Goal: Task Accomplishment & Management: Manage account settings

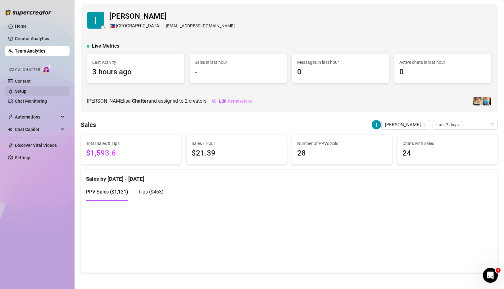
click at [19, 89] on link "Setup" at bounding box center [20, 91] width 11 height 5
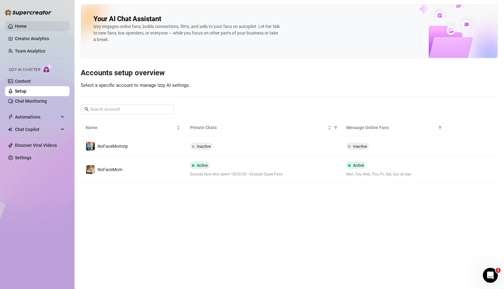
click at [27, 24] on link "Home" at bounding box center [21, 26] width 12 height 5
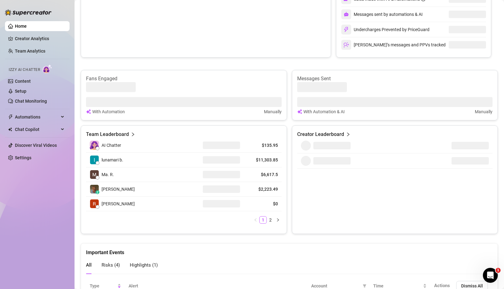
scroll to position [275, 0]
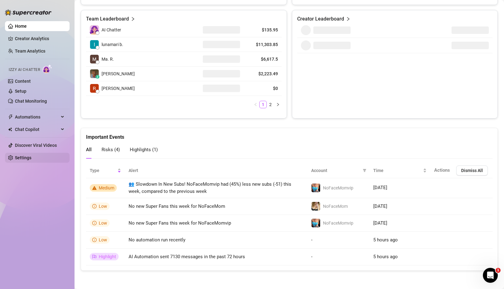
click at [21, 158] on link "Settings" at bounding box center [23, 157] width 16 height 5
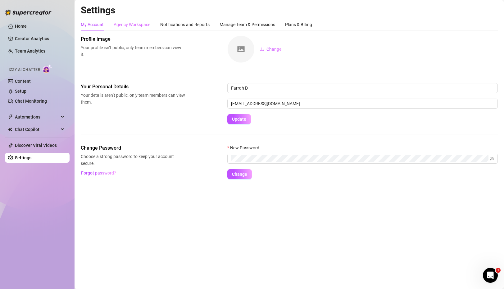
click at [133, 28] on div "Agency Workspace" at bounding box center [132, 25] width 37 height 12
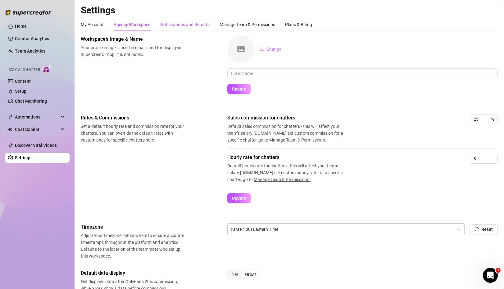
click at [174, 25] on div "Notifications and Reports" at bounding box center [184, 24] width 49 height 7
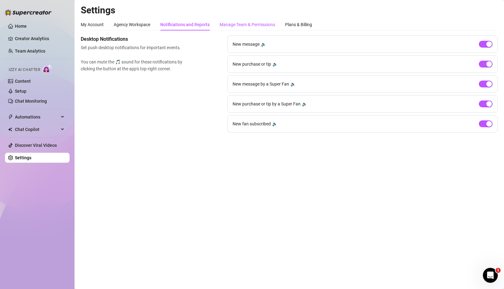
click at [242, 24] on div "Manage Team & Permissions" at bounding box center [248, 24] width 56 height 7
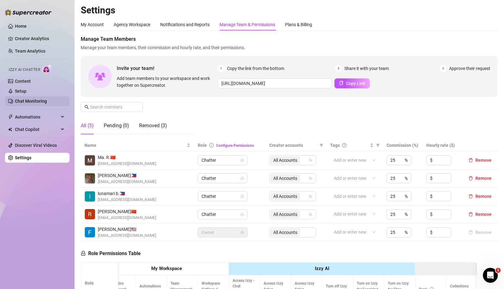
click at [39, 102] on link "Chat Monitoring" at bounding box center [31, 100] width 32 height 5
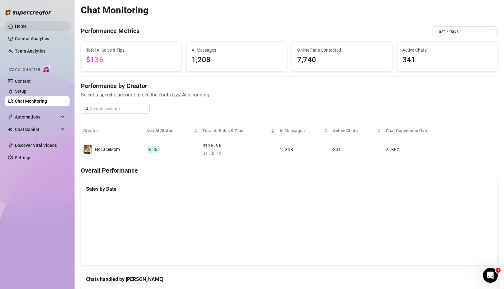
click at [23, 25] on link "Home" at bounding box center [21, 26] width 12 height 5
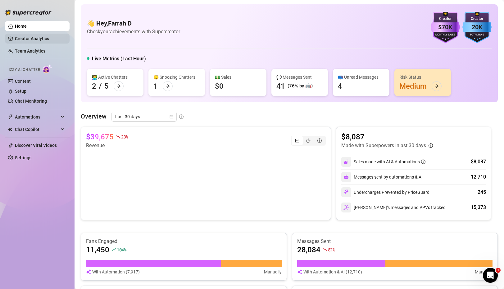
click at [34, 37] on link "Creator Analytics" at bounding box center [40, 39] width 50 height 10
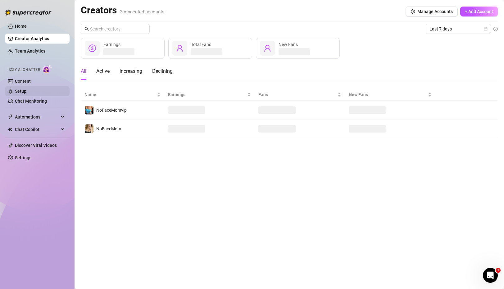
click at [20, 92] on link "Setup" at bounding box center [20, 91] width 11 height 5
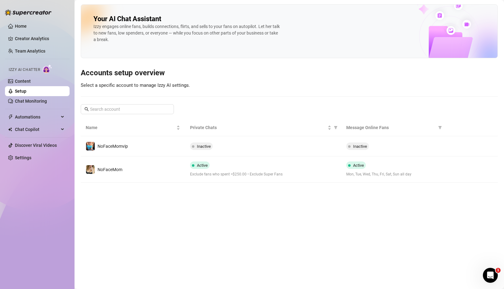
click at [348, 39] on div "Your AI Chat Assistant [PERSON_NAME] engages online fans, builds connections, f…" at bounding box center [289, 31] width 417 height 54
click at [36, 103] on link "Chat Monitoring" at bounding box center [31, 100] width 32 height 5
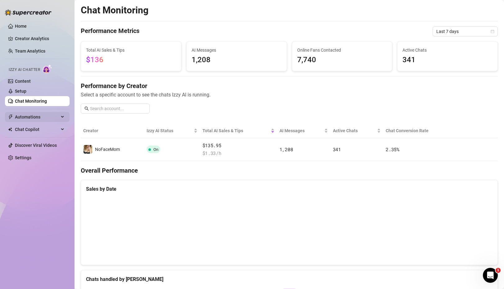
click at [59, 118] on div "Automations" at bounding box center [37, 117] width 65 height 10
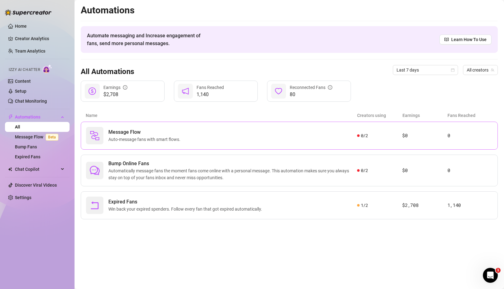
click at [94, 135] on img at bounding box center [95, 135] width 10 height 10
click at [18, 24] on link "Home" at bounding box center [21, 26] width 12 height 5
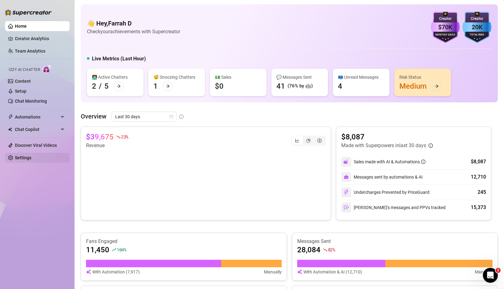
click at [18, 160] on link "Settings" at bounding box center [23, 157] width 16 height 5
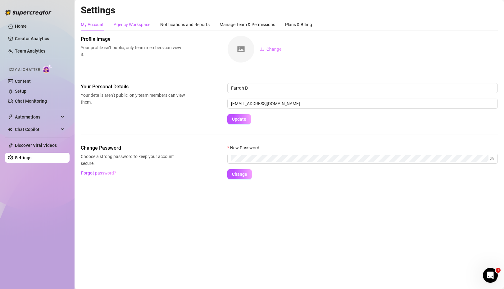
click at [128, 25] on div "Agency Workspace" at bounding box center [132, 24] width 37 height 7
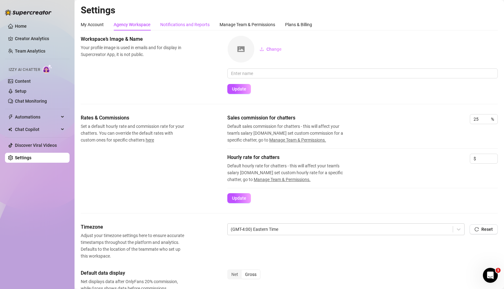
click at [193, 23] on div "Notifications and Reports" at bounding box center [184, 24] width 49 height 7
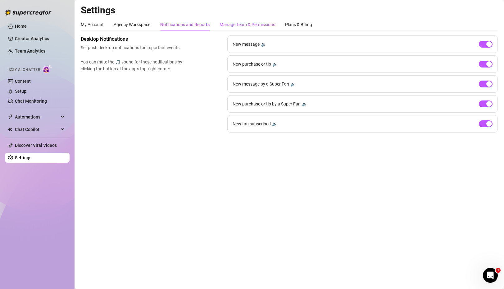
click at [256, 25] on div "Manage Team & Permissions" at bounding box center [248, 24] width 56 height 7
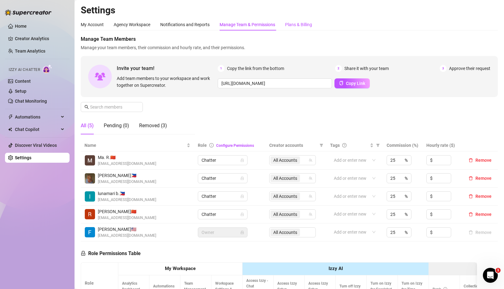
click at [299, 27] on div "Plans & Billing" at bounding box center [298, 24] width 27 height 7
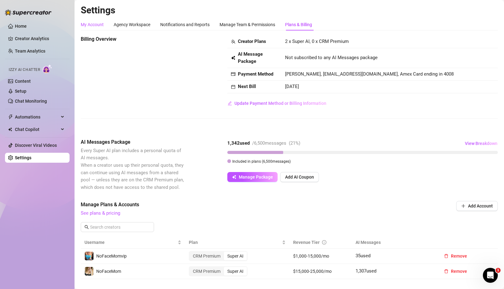
click at [96, 24] on div "My Account" at bounding box center [92, 24] width 23 height 7
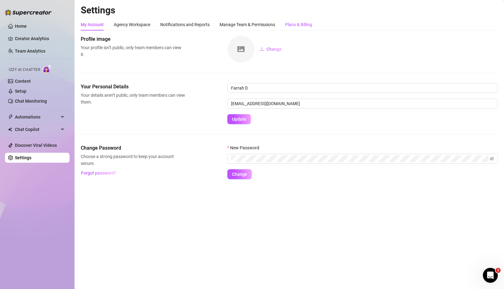
click at [304, 25] on div "Plans & Billing" at bounding box center [298, 24] width 27 height 7
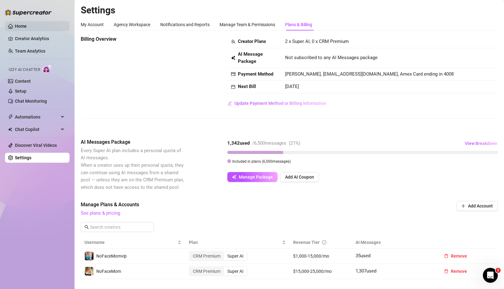
click at [20, 28] on link "Home" at bounding box center [21, 26] width 12 height 5
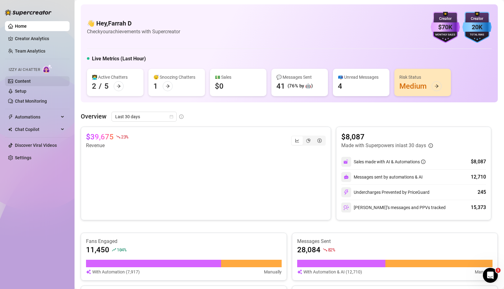
click at [22, 81] on link "Content" at bounding box center [23, 81] width 16 height 5
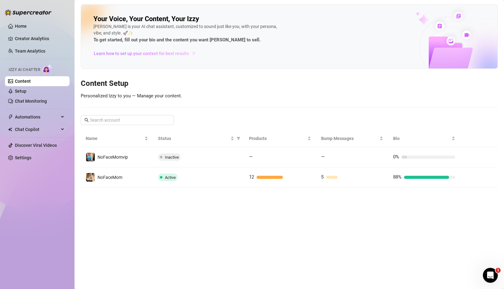
click at [153, 54] on span "Learn how to set up your content for best results" at bounding box center [141, 53] width 95 height 7
click at [27, 69] on span "Izzy AI Chatter" at bounding box center [24, 70] width 31 height 6
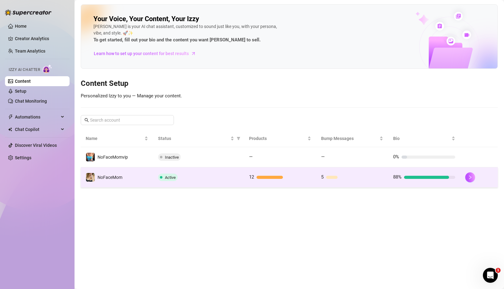
click at [186, 184] on td "Active" at bounding box center [198, 177] width 91 height 20
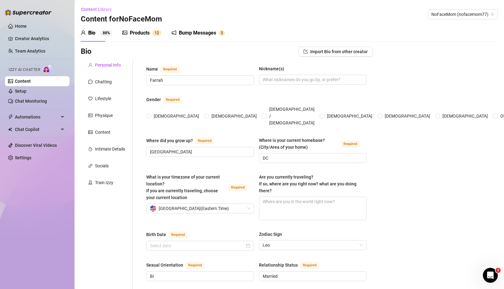
radio input "true"
click at [107, 82] on div "Chatting" at bounding box center [103, 81] width 17 height 7
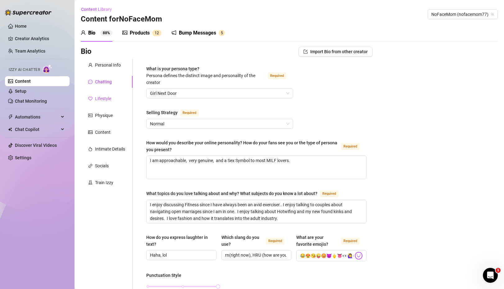
click at [104, 99] on div "Lifestyle" at bounding box center [103, 98] width 16 height 7
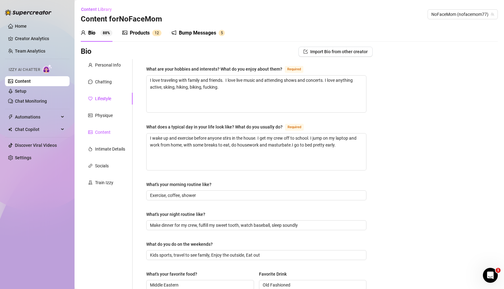
click at [107, 131] on div "Content" at bounding box center [103, 132] width 16 height 7
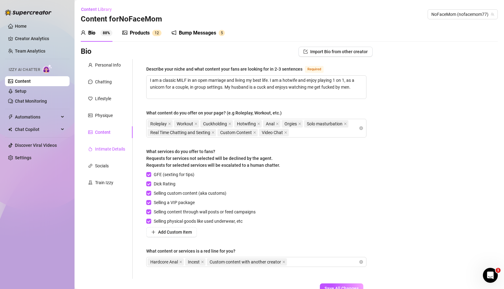
click at [109, 149] on div "Intimate Details" at bounding box center [110, 148] width 30 height 7
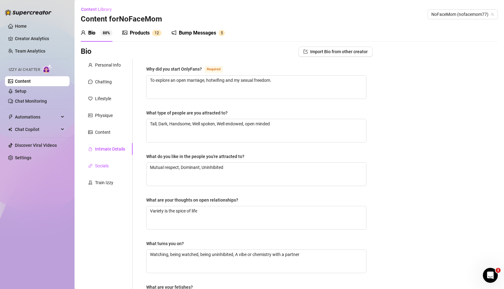
click at [101, 165] on div "Socials" at bounding box center [102, 165] width 14 height 7
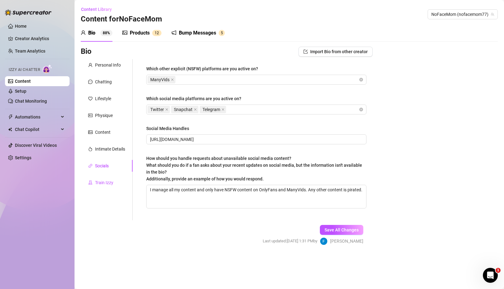
click at [108, 182] on div "Train Izzy" at bounding box center [104, 182] width 18 height 7
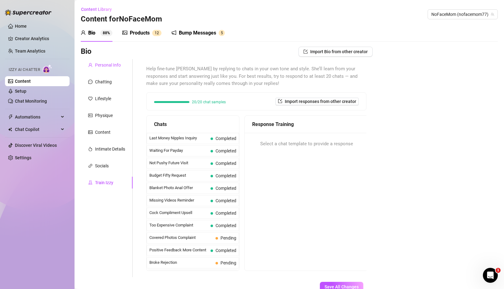
click at [103, 65] on div "Personal Info" at bounding box center [108, 65] width 26 height 7
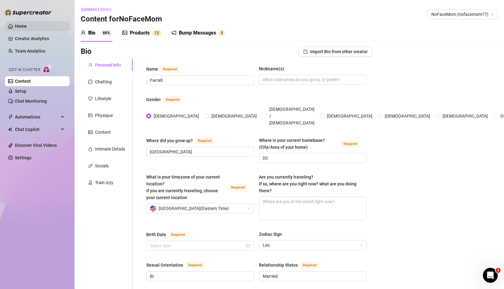
click at [15, 27] on link "Home" at bounding box center [21, 26] width 12 height 5
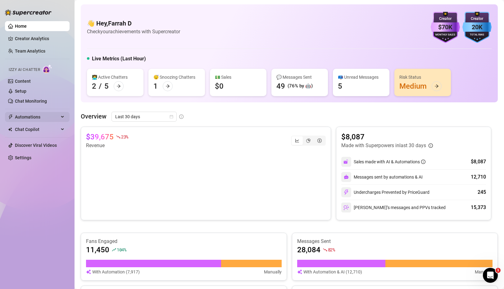
click at [34, 117] on span "Automations" at bounding box center [37, 117] width 44 height 10
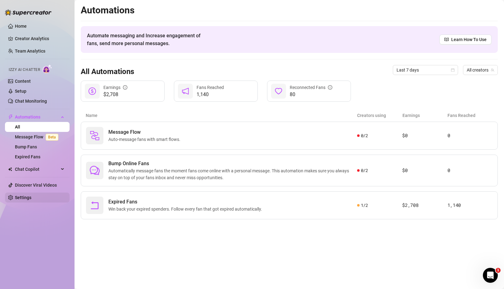
click at [26, 200] on link "Settings" at bounding box center [23, 197] width 16 height 5
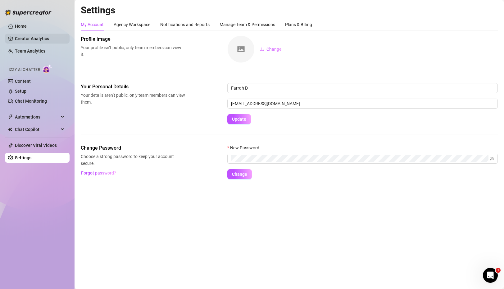
click at [38, 37] on link "Creator Analytics" at bounding box center [40, 39] width 50 height 10
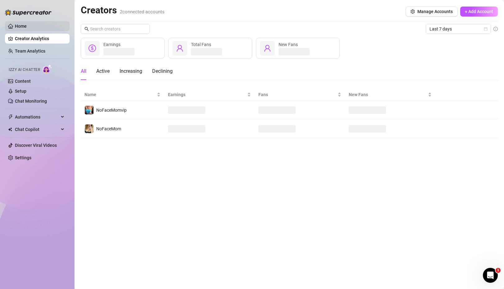
click at [16, 24] on link "Home" at bounding box center [21, 26] width 12 height 5
